Goal: Check status: Check status

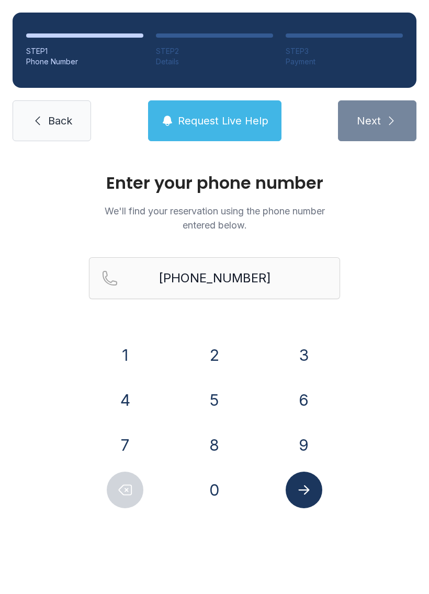
click at [45, 121] on link "Back" at bounding box center [52, 120] width 78 height 41
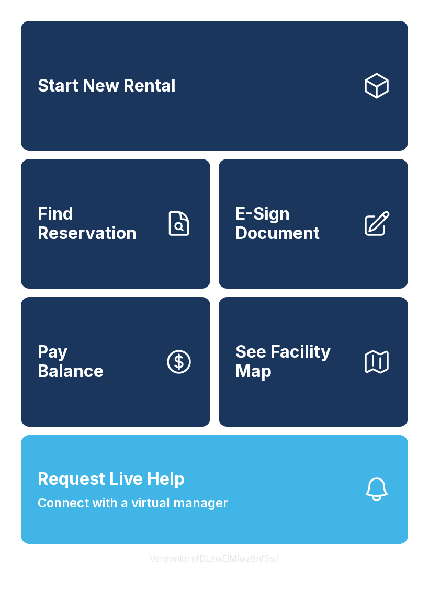
click at [170, 227] on icon at bounding box center [179, 223] width 18 height 23
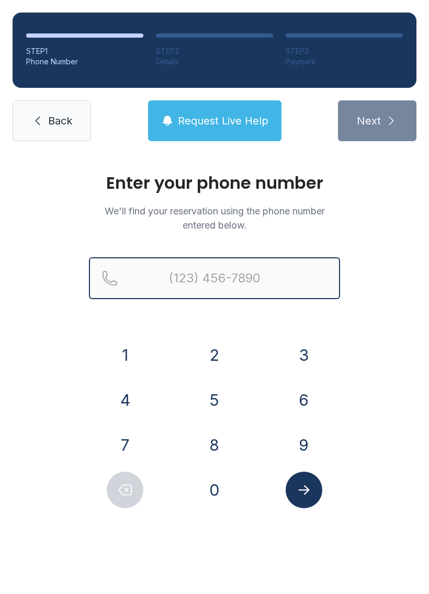
click at [167, 278] on input "Reservation phone number" at bounding box center [214, 278] width 251 height 42
type input "[PHONE_NUMBER]"
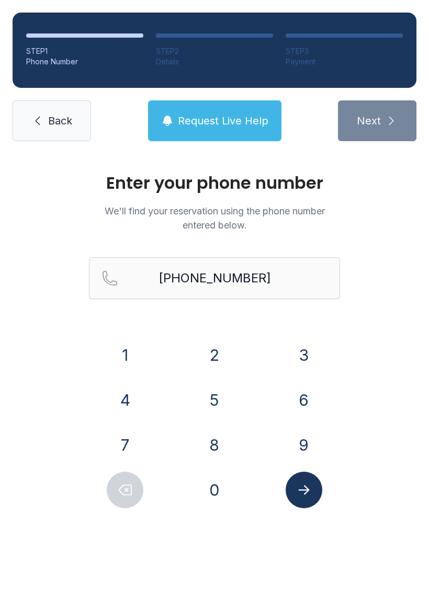
click at [317, 508] on div at bounding box center [303, 490] width 73 height 37
click at [216, 40] on li "STEP 2 Details" at bounding box center [214, 49] width 117 height 33
click at [65, 119] on span "Back" at bounding box center [60, 120] width 24 height 15
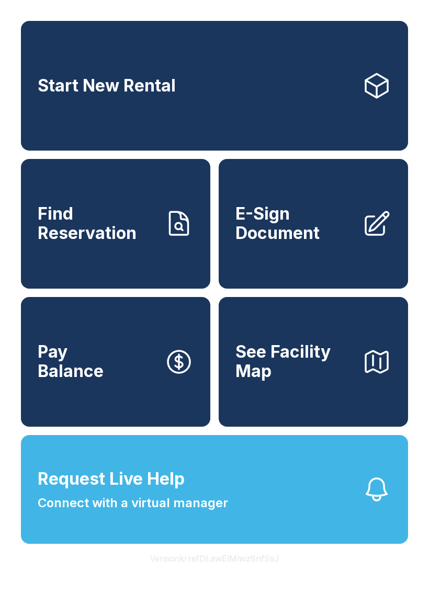
click at [178, 233] on icon at bounding box center [178, 223] width 29 height 29
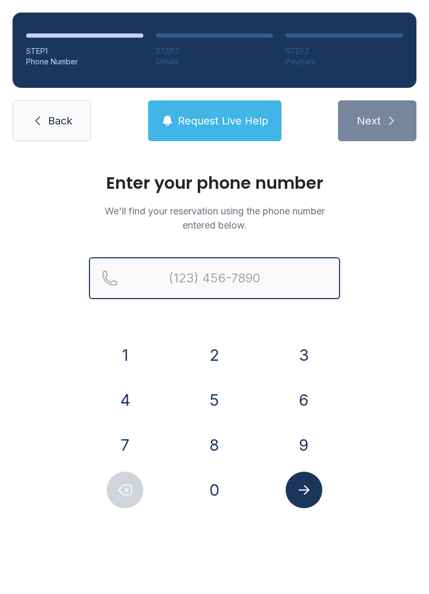
click at [178, 271] on input "Reservation phone number" at bounding box center [214, 278] width 251 height 42
type input "[PHONE_NUMBER]"
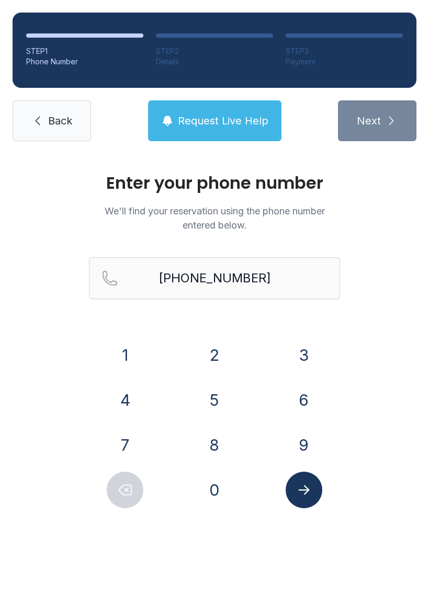
click at [324, 496] on div at bounding box center [303, 490] width 73 height 37
